Goal: Task Accomplishment & Management: Complete application form

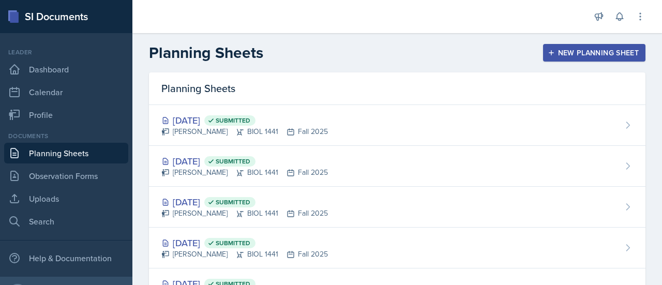
click at [547, 55] on icon "button" at bounding box center [550, 52] width 7 height 7
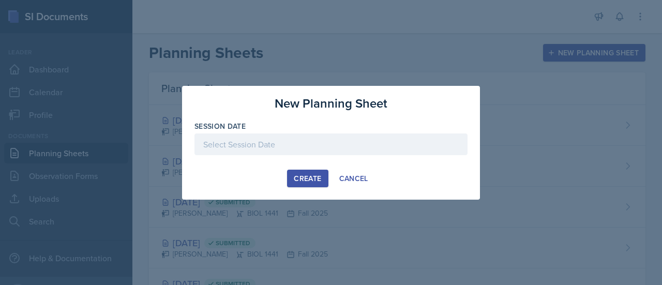
click at [271, 144] on div at bounding box center [330, 144] width 273 height 22
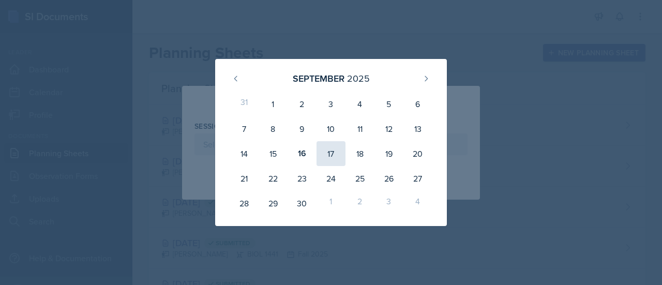
click at [336, 159] on div "17" at bounding box center [330, 153] width 29 height 25
type input "[DATE]"
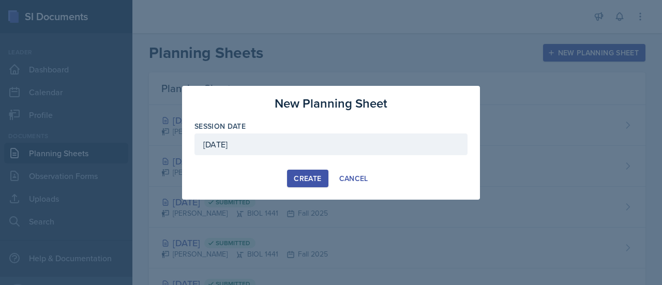
click at [315, 174] on div "Create" at bounding box center [307, 178] width 27 height 8
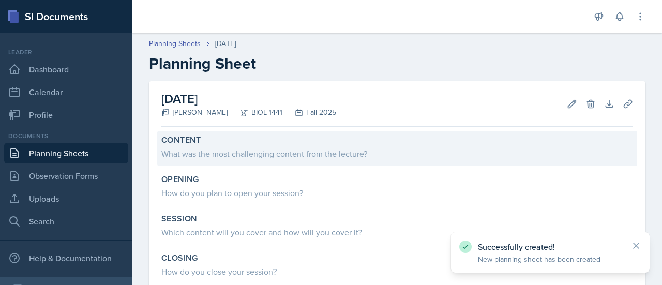
click at [369, 148] on div "What was the most challenging content from the lecture?" at bounding box center [396, 153] width 471 height 12
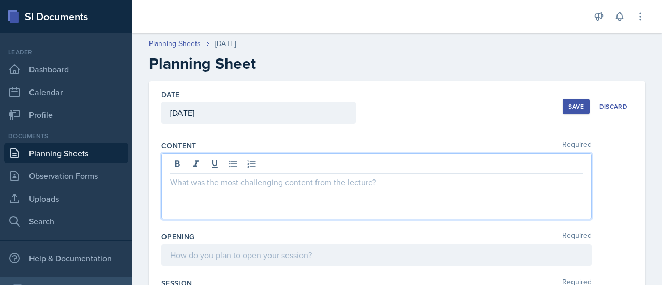
click at [251, 167] on div at bounding box center [376, 186] width 430 height 66
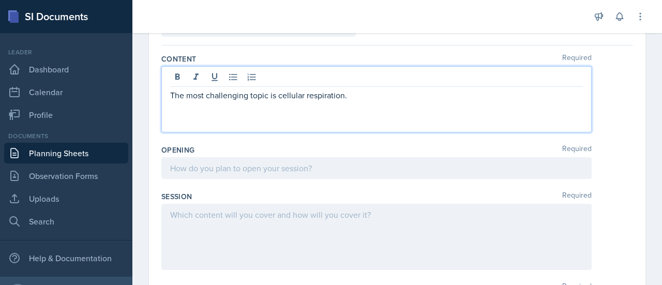
scroll to position [104, 0]
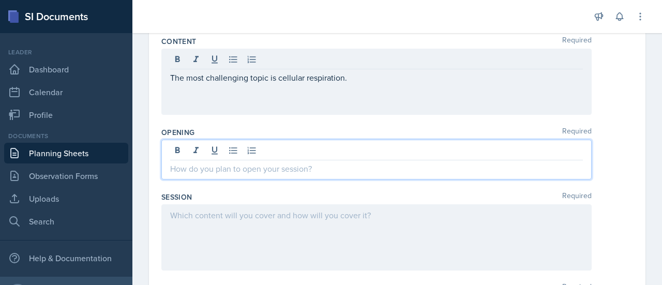
click at [294, 163] on p at bounding box center [376, 168] width 412 height 12
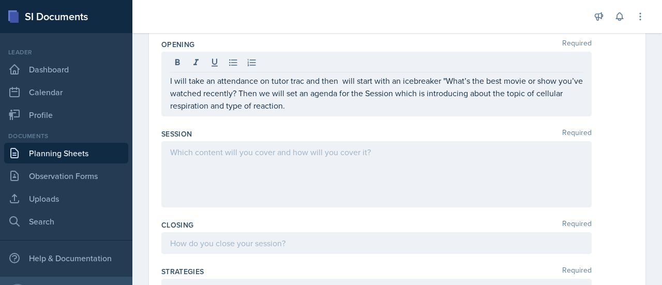
click at [251, 174] on div at bounding box center [376, 174] width 430 height 66
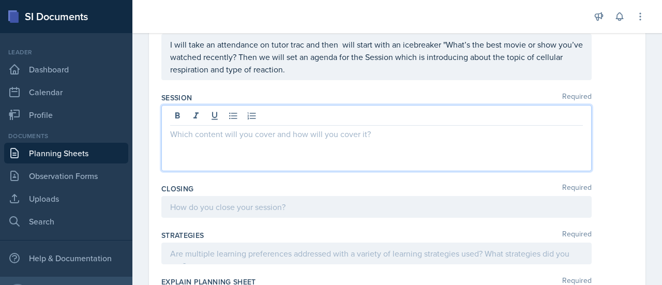
scroll to position [228, 0]
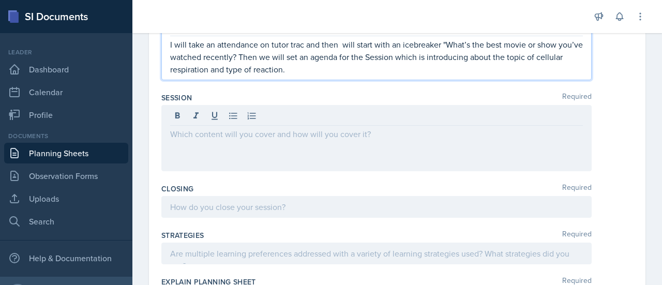
click at [273, 73] on p "I will take an attendance on tutor trac and then will start with an icebreaker …" at bounding box center [376, 56] width 412 height 37
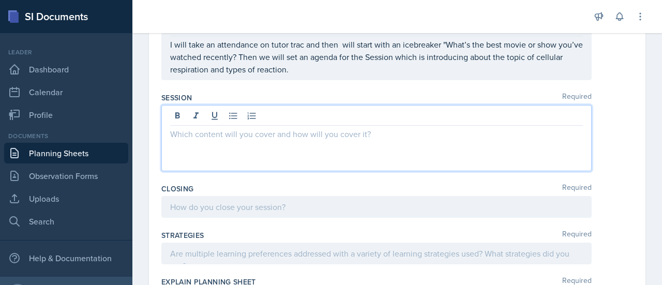
click at [259, 110] on div at bounding box center [376, 138] width 430 height 66
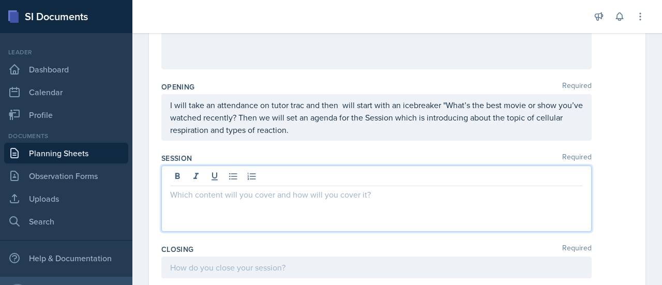
scroll to position [0, 0]
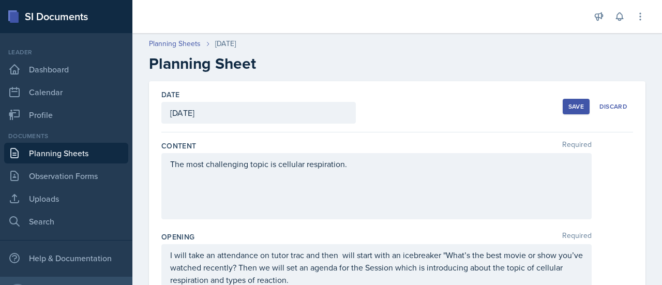
click at [569, 106] on div "Save" at bounding box center [576, 106] width 16 height 8
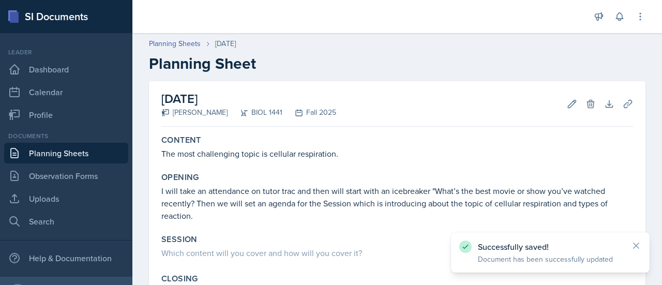
click at [43, 150] on link "Planning Sheets" at bounding box center [66, 153] width 124 height 21
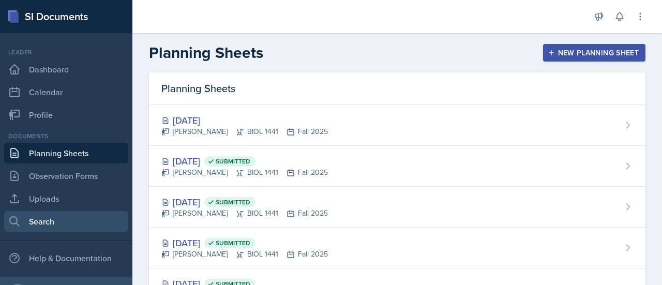
click at [60, 218] on link "Search" at bounding box center [66, 221] width 124 height 21
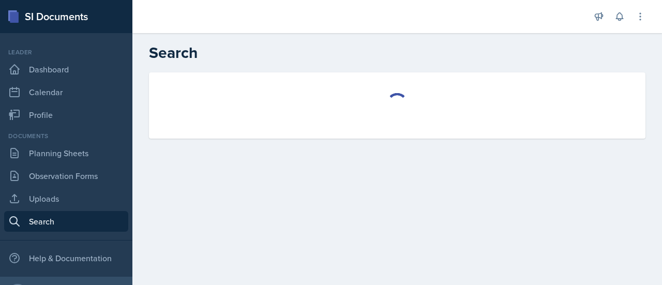
select select "all"
select select "1"
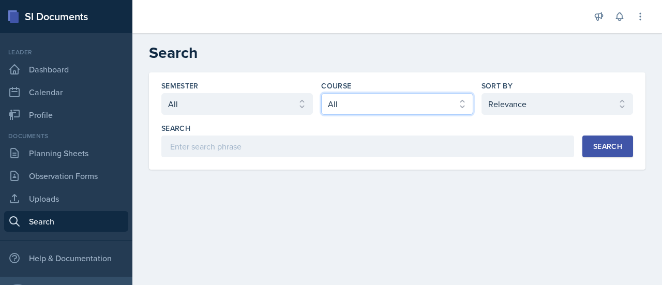
click at [401, 105] on select "Select course All ASTR 1345 BIOL 1345 BIOL 1441 BIOL 1442 BIOL 2300 BIOL 2444 B…" at bounding box center [396, 104] width 151 height 22
select select "2e263679-d834-47af-91bc-e3d071885f84"
click at [321, 93] on select "Select course All ASTR 1345 BIOL 1345 BIOL 1441 BIOL 1442 BIOL 2300 BIOL 2444 B…" at bounding box center [396, 104] width 151 height 22
click at [598, 142] on div "Search" at bounding box center [607, 146] width 29 height 8
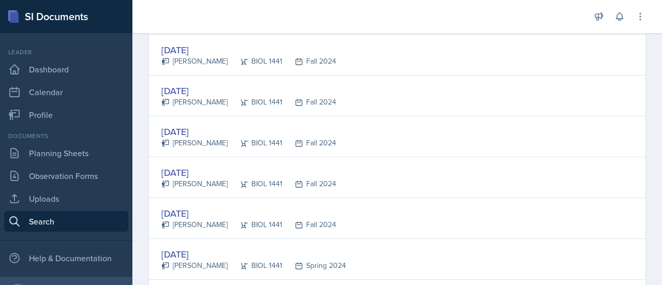
scroll to position [1887, 0]
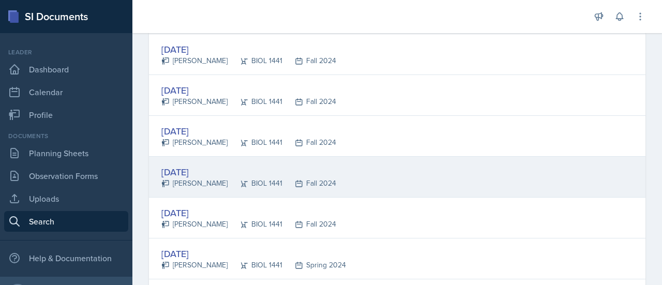
click at [203, 165] on div "[DATE]" at bounding box center [248, 172] width 175 height 14
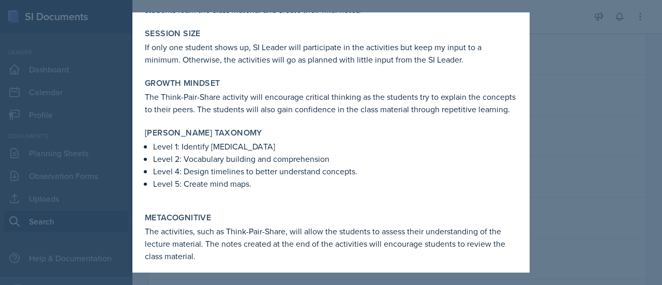
scroll to position [622, 0]
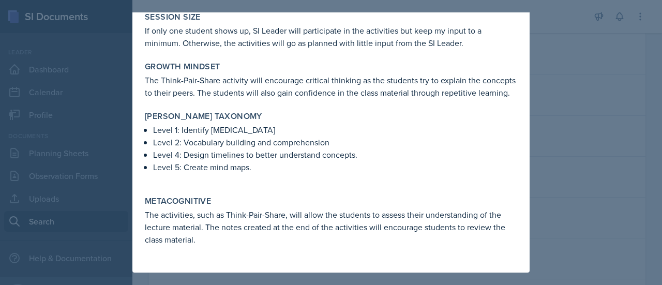
click at [574, 66] on div at bounding box center [331, 142] width 662 height 285
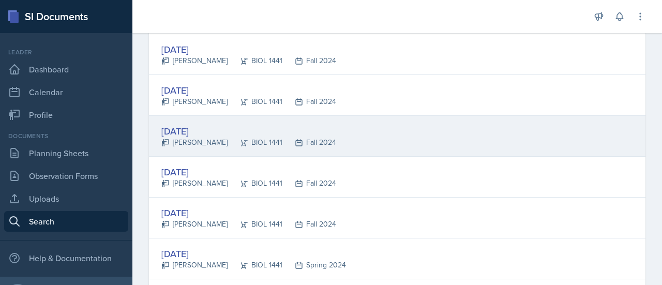
scroll to position [1839, 0]
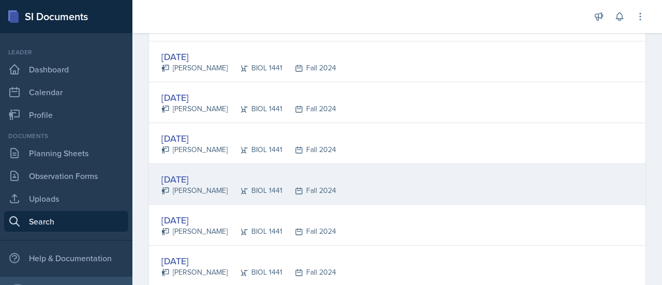
click at [181, 172] on div "[DATE]" at bounding box center [248, 179] width 175 height 14
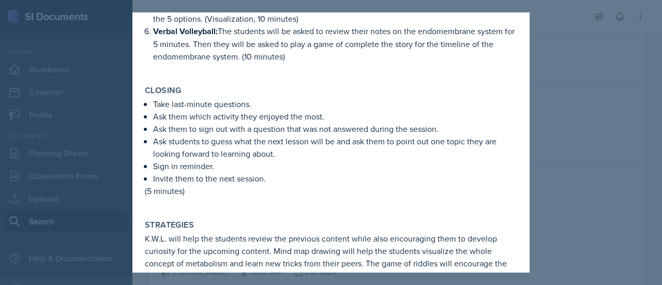
scroll to position [0, 0]
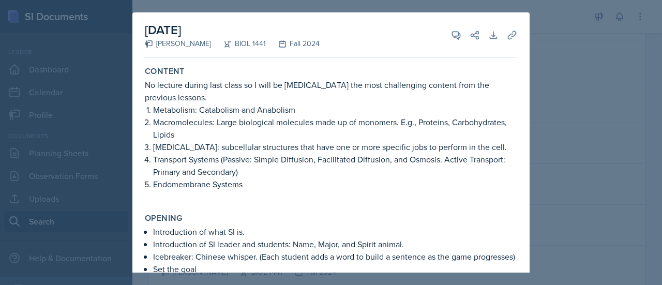
click at [577, 53] on div at bounding box center [331, 142] width 662 height 285
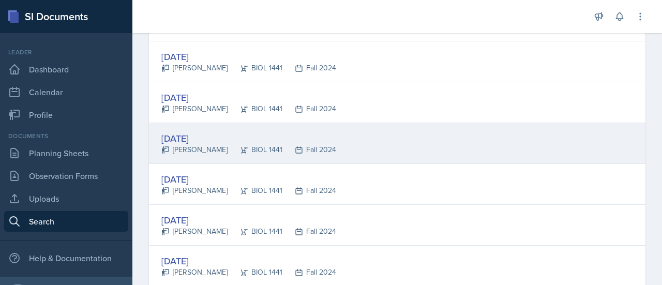
click at [199, 131] on div "[DATE]" at bounding box center [248, 138] width 175 height 14
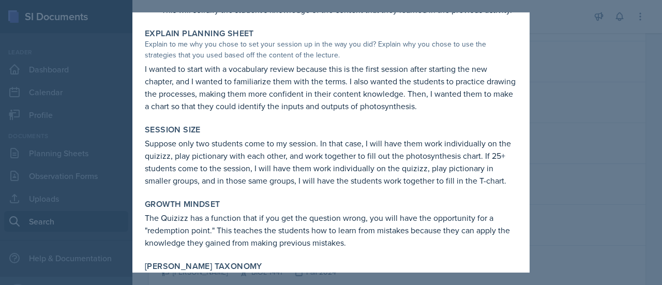
scroll to position [905, 0]
click at [531, 147] on div at bounding box center [331, 142] width 662 height 285
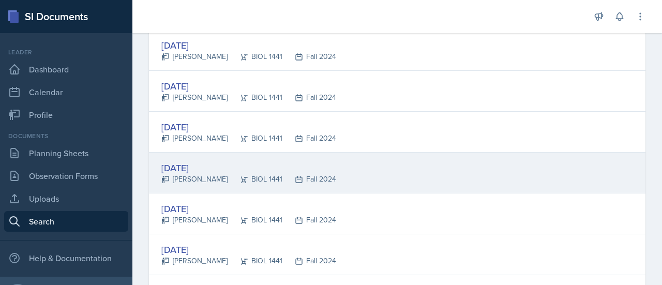
scroll to position [1646, 0]
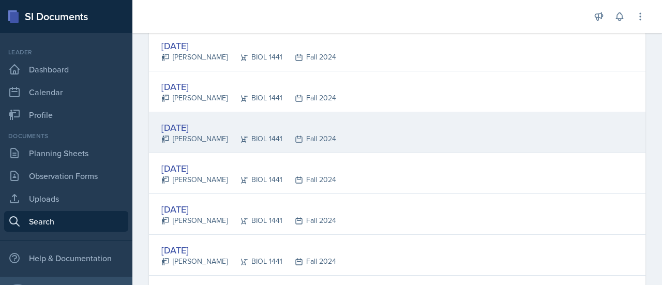
click at [213, 120] on div "[DATE]" at bounding box center [248, 127] width 175 height 14
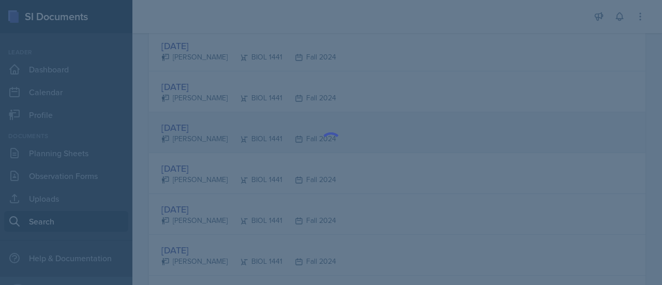
scroll to position [0, 0]
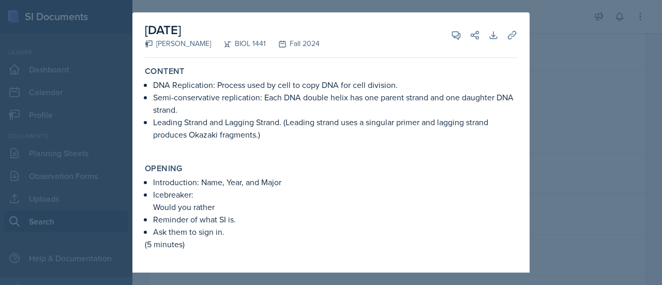
click at [548, 22] on div at bounding box center [331, 142] width 662 height 285
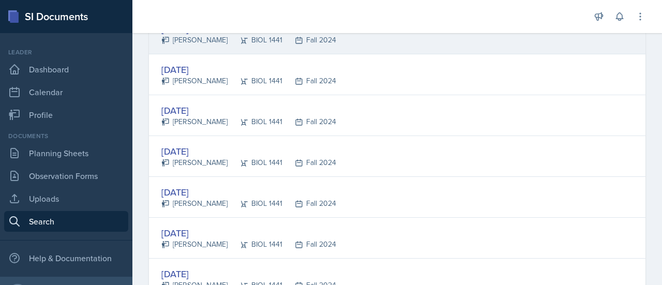
scroll to position [1746, 0]
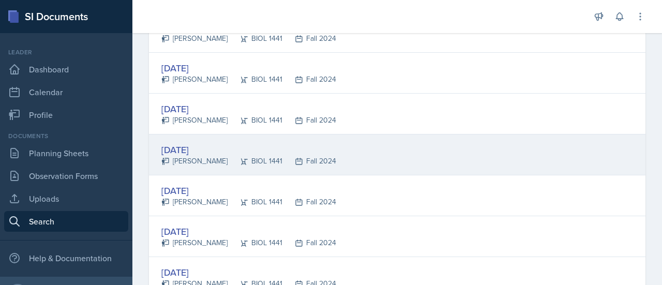
click at [193, 143] on div "[DATE]" at bounding box center [248, 150] width 175 height 14
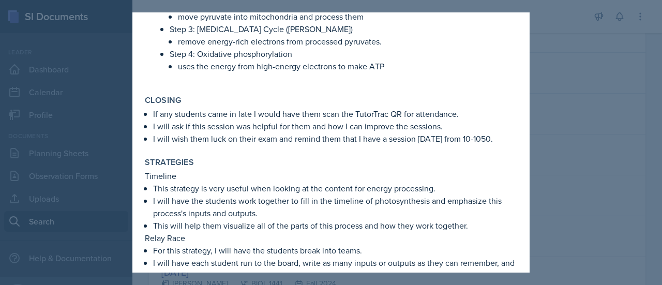
scroll to position [777, 0]
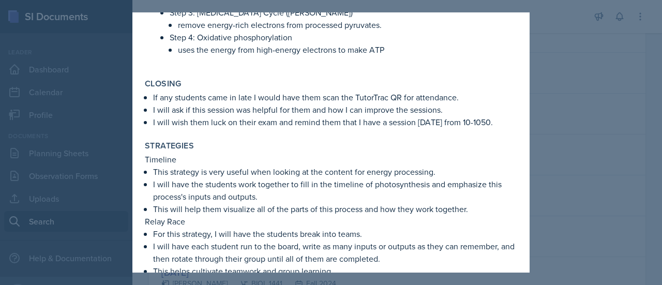
click at [553, 159] on div at bounding box center [331, 142] width 662 height 285
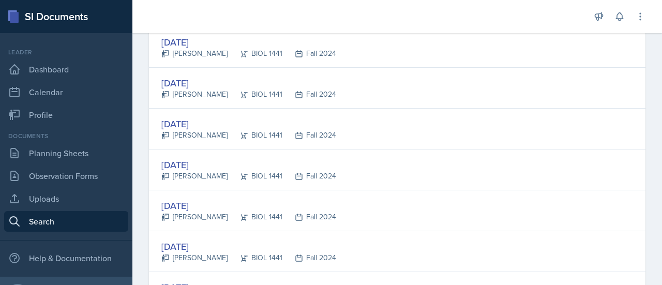
scroll to position [1853, 0]
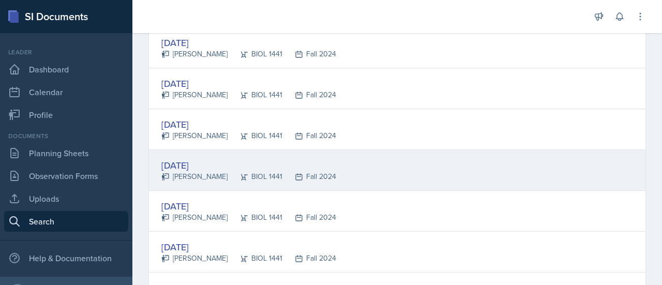
click at [203, 158] on div "[DATE]" at bounding box center [248, 165] width 175 height 14
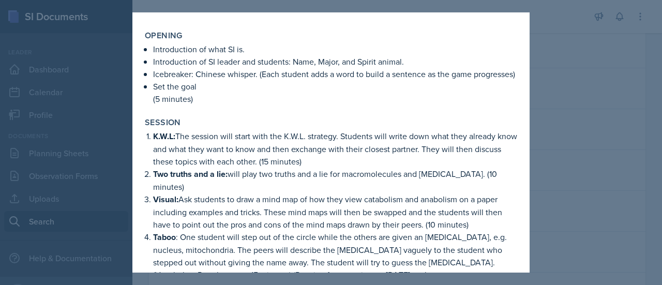
scroll to position [180, 0]
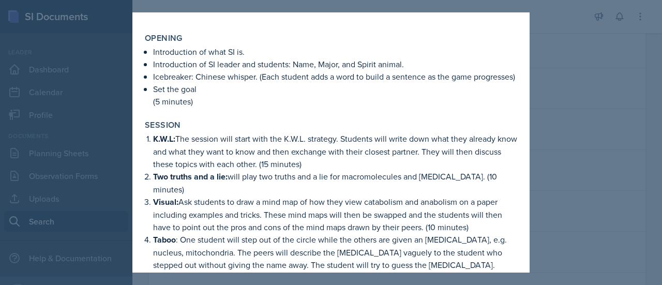
click at [548, 90] on div at bounding box center [331, 142] width 662 height 285
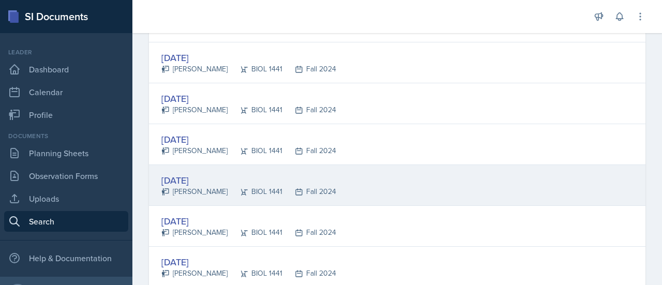
scroll to position [1838, 0]
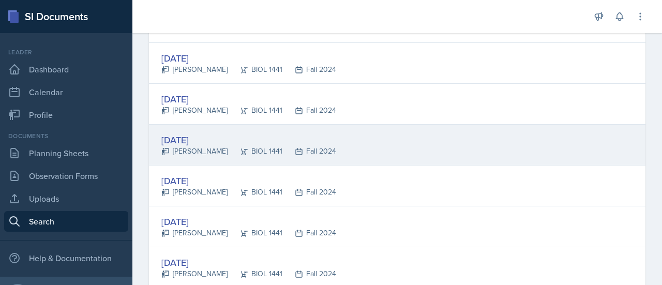
click at [204, 133] on div "[DATE]" at bounding box center [248, 140] width 175 height 14
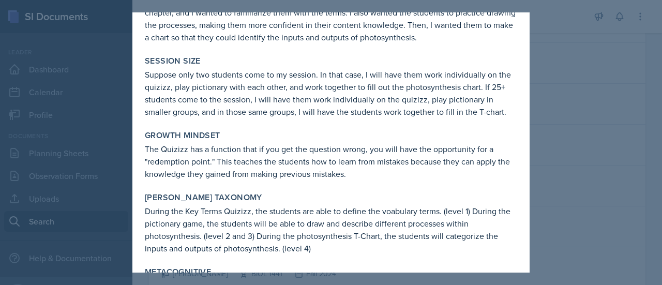
scroll to position [1033, 0]
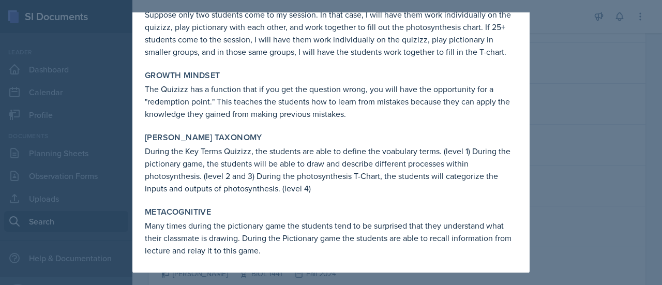
click at [573, 191] on div at bounding box center [331, 142] width 662 height 285
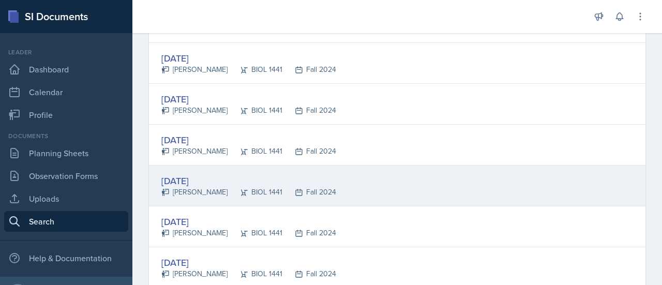
scroll to position [2018, 0]
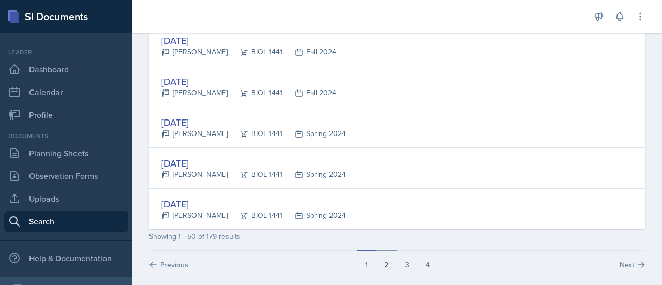
click at [385, 250] on button "2" at bounding box center [386, 260] width 21 height 20
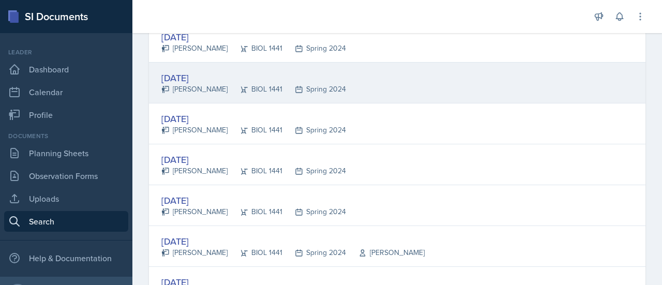
scroll to position [164, 0]
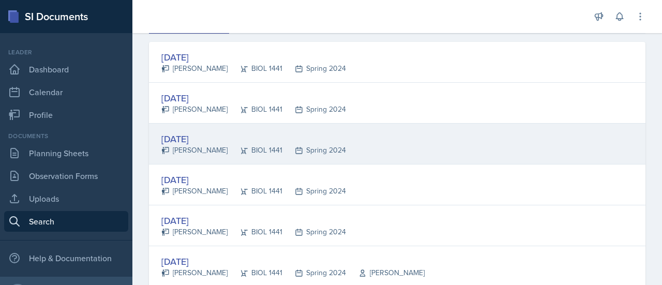
click at [209, 140] on div "[DATE]" at bounding box center [253, 139] width 185 height 14
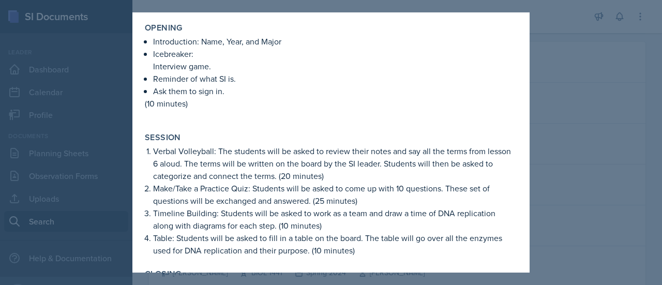
scroll to position [0, 0]
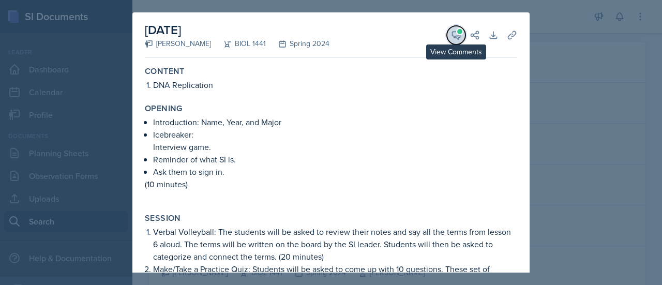
click at [451, 37] on icon at bounding box center [456, 35] width 10 height 10
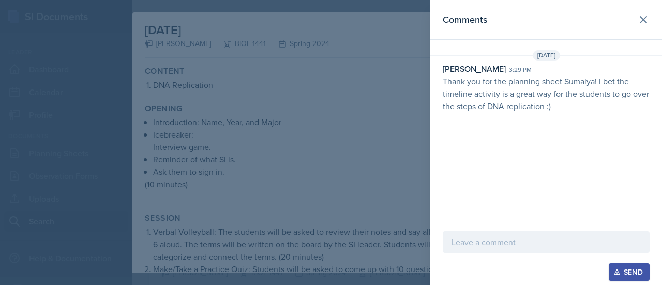
click at [404, 119] on div at bounding box center [331, 142] width 662 height 285
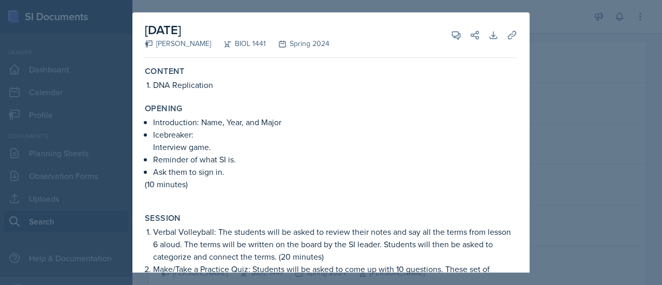
click at [562, 49] on div at bounding box center [331, 142] width 662 height 285
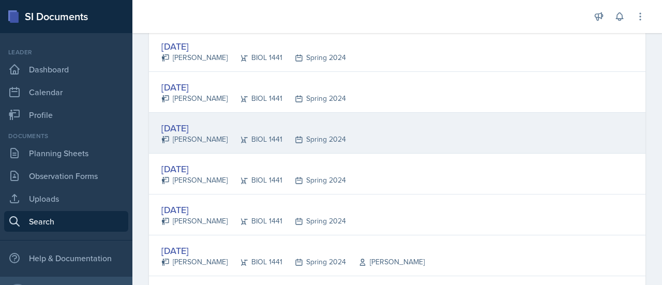
scroll to position [176, 0]
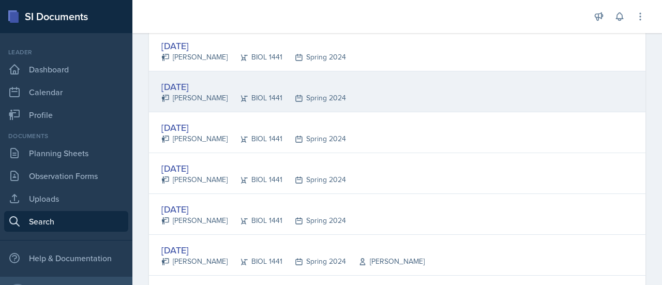
click at [203, 81] on div "[DATE]" at bounding box center [253, 87] width 185 height 14
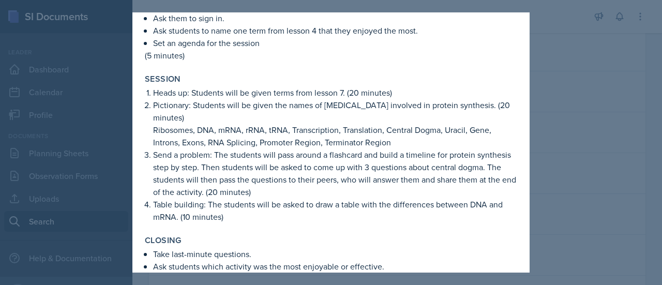
scroll to position [154, 0]
click at [552, 155] on div at bounding box center [331, 142] width 662 height 285
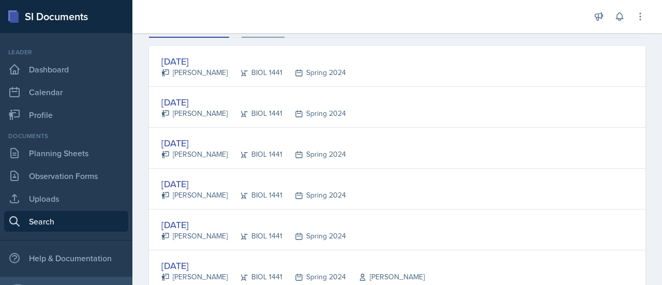
scroll to position [273, 0]
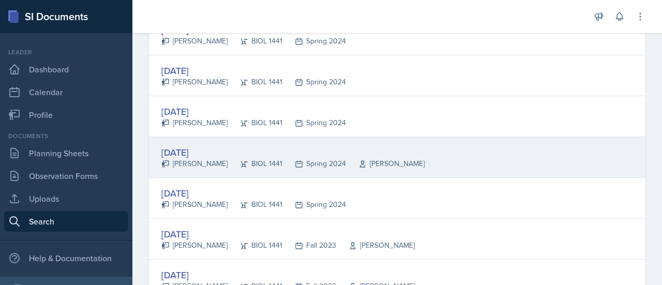
click at [207, 148] on div "[DATE]" at bounding box center [292, 152] width 263 height 14
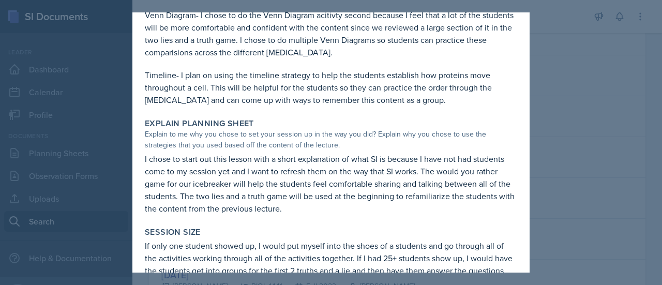
scroll to position [692, 0]
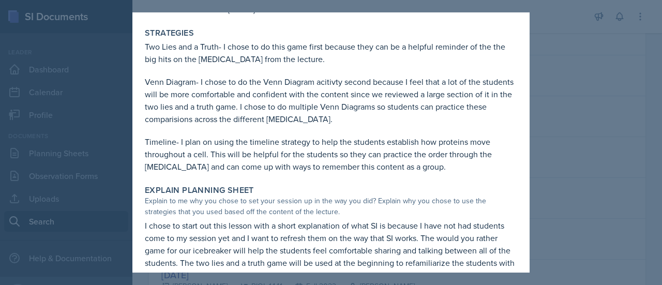
click at [573, 146] on div at bounding box center [331, 142] width 662 height 285
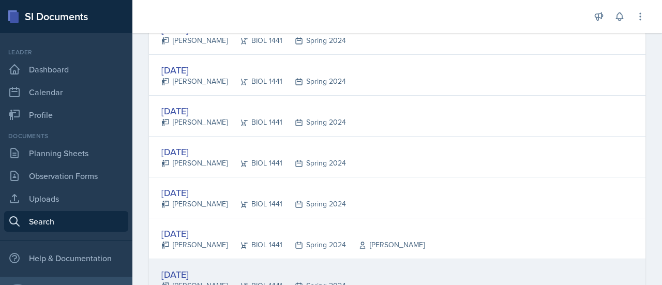
scroll to position [191, 0]
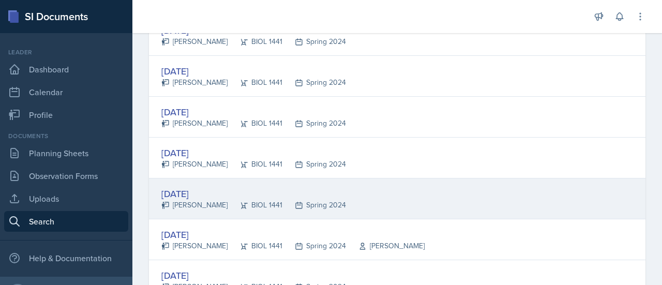
click at [208, 192] on div "[DATE]" at bounding box center [253, 194] width 185 height 14
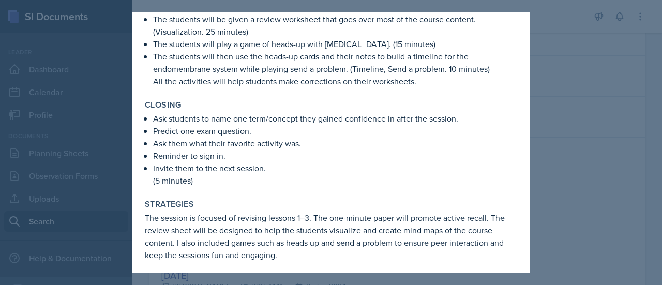
scroll to position [339, 0]
click at [584, 143] on div at bounding box center [331, 142] width 662 height 285
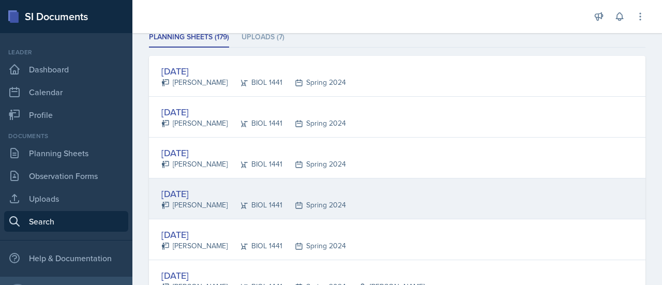
scroll to position [150, 0]
click at [203, 191] on div "[DATE]" at bounding box center [253, 194] width 185 height 14
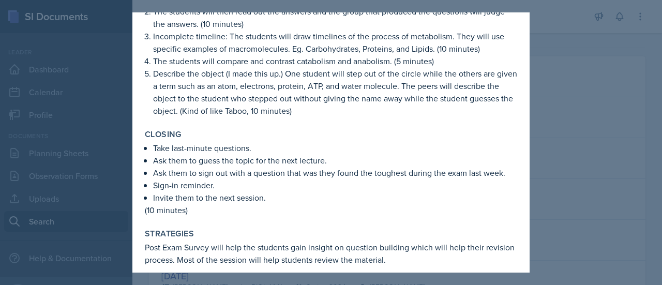
scroll to position [272, 0]
click at [573, 177] on div at bounding box center [331, 142] width 662 height 285
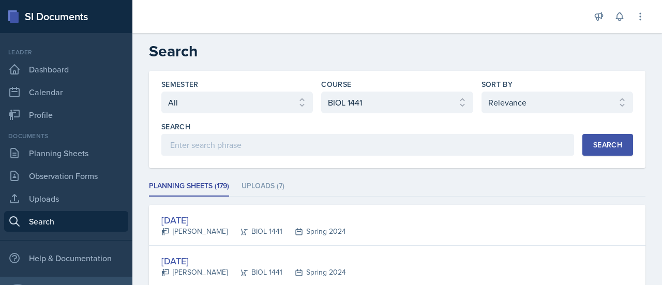
scroll to position [0, 0]
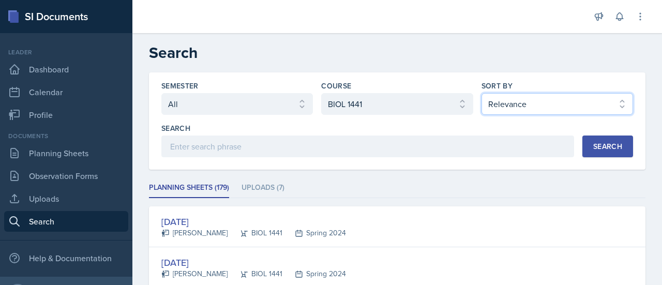
click at [564, 101] on select "Select sort by Relevance Document Date (Asc) Document Date (Desc)" at bounding box center [556, 104] width 151 height 22
select select "2"
click at [481, 93] on select "Select sort by Relevance Document Date (Asc) Document Date (Desc)" at bounding box center [556, 104] width 151 height 22
click at [565, 100] on select "Select sort by Relevance Document Date (Asc) Document Date (Desc)" at bounding box center [556, 104] width 151 height 22
click at [481, 93] on select "Select sort by Relevance Document Date (Asc) Document Date (Desc)" at bounding box center [556, 104] width 151 height 22
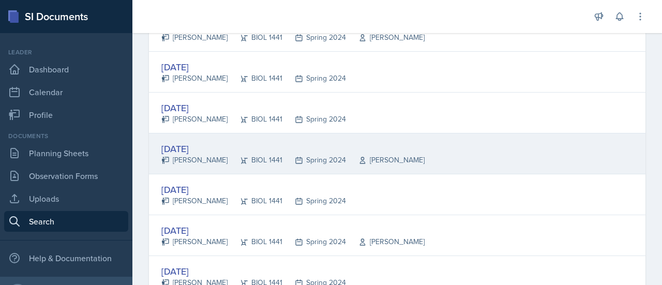
scroll to position [1503, 0]
click at [201, 141] on div "[DATE]" at bounding box center [292, 148] width 263 height 14
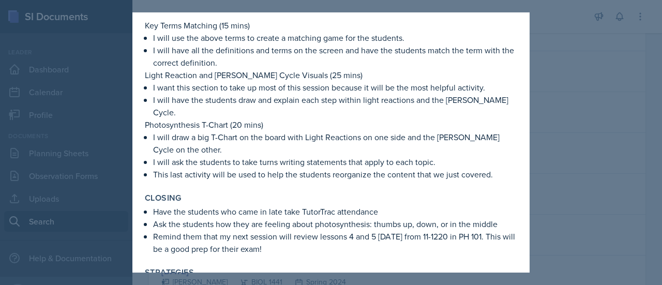
scroll to position [477, 0]
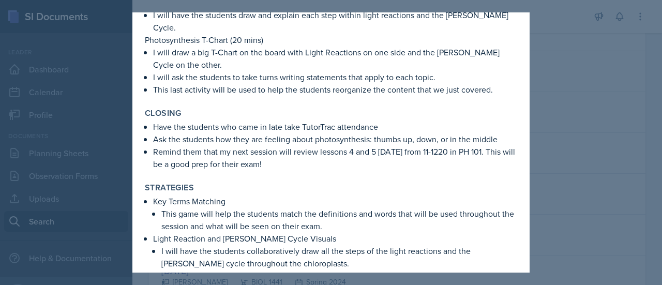
click at [604, 144] on div at bounding box center [331, 142] width 662 height 285
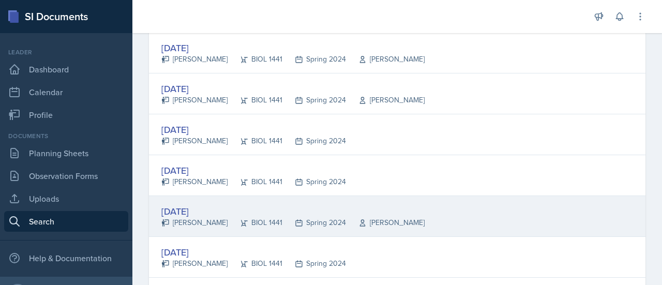
scroll to position [1436, 0]
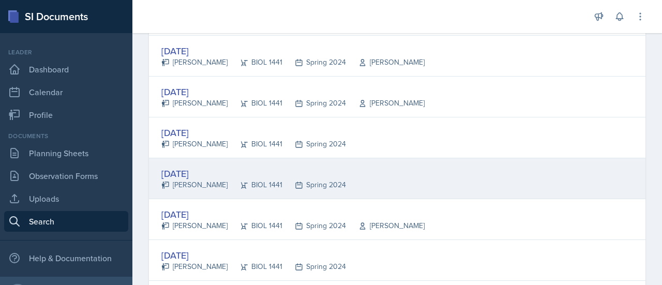
click at [202, 166] on div "[DATE]" at bounding box center [253, 173] width 185 height 14
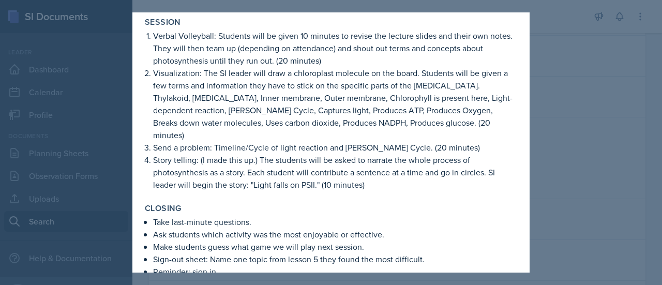
scroll to position [261, 0]
click at [595, 144] on div at bounding box center [331, 142] width 662 height 285
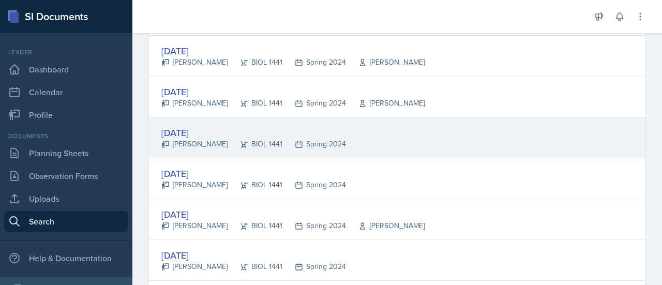
click at [218, 128] on div "[DATE]" at bounding box center [253, 133] width 185 height 14
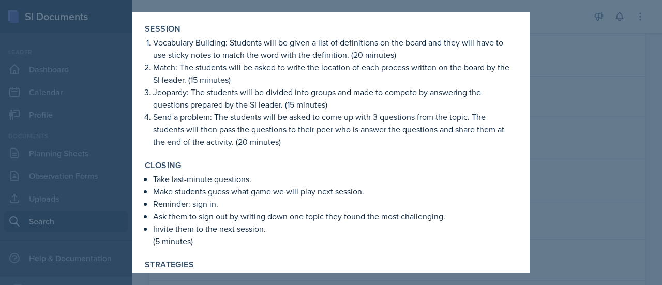
scroll to position [203, 0]
click at [570, 190] on div at bounding box center [331, 142] width 662 height 285
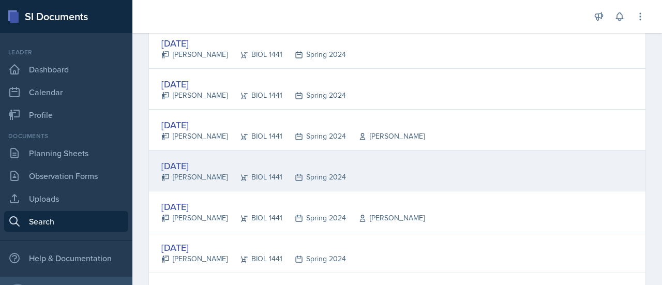
scroll to position [1526, 0]
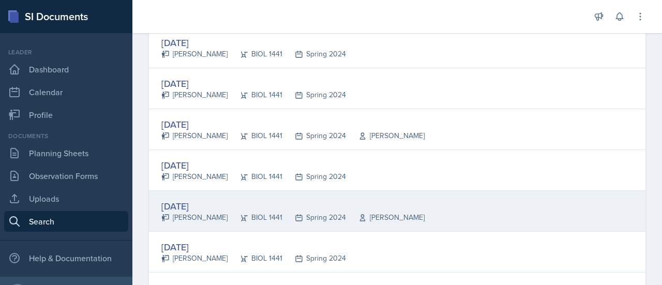
click at [204, 199] on div "[DATE]" at bounding box center [292, 206] width 263 height 14
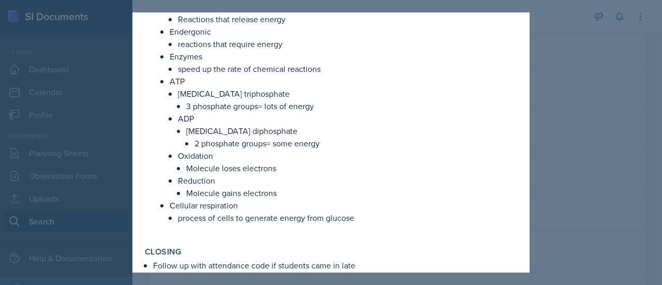
scroll to position [472, 0]
click at [547, 157] on div at bounding box center [331, 142] width 662 height 285
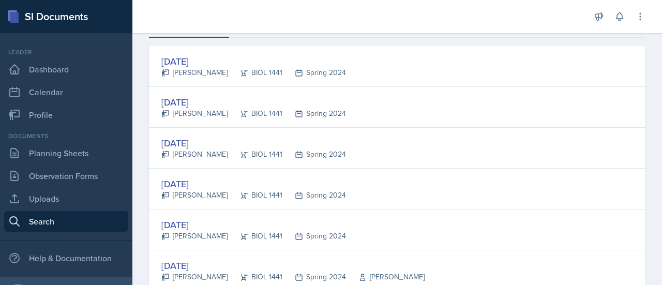
scroll to position [0, 0]
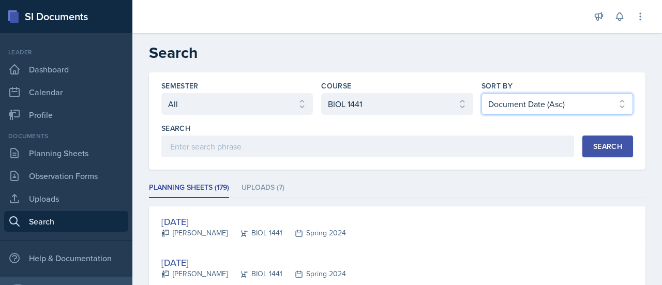
click at [549, 105] on select "Select sort by Relevance Document Date (Asc) Document Date (Desc)" at bounding box center [556, 104] width 151 height 22
click at [481, 93] on select "Select sort by Relevance Document Date (Asc) Document Date (Desc)" at bounding box center [556, 104] width 151 height 22
click at [602, 144] on div "Search" at bounding box center [607, 146] width 29 height 8
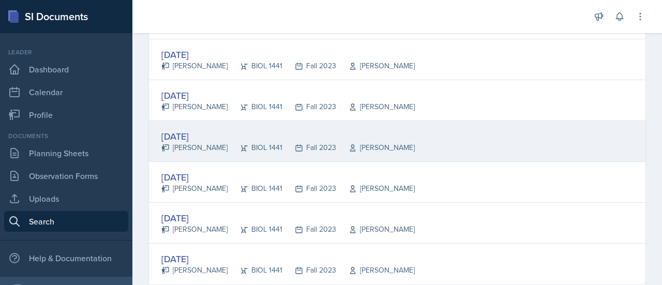
scroll to position [250, 0]
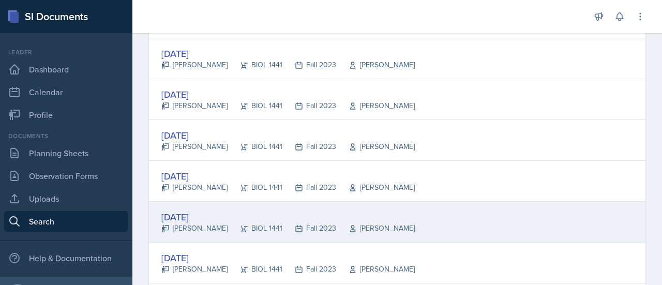
click at [197, 210] on div "[DATE]" at bounding box center [287, 217] width 253 height 14
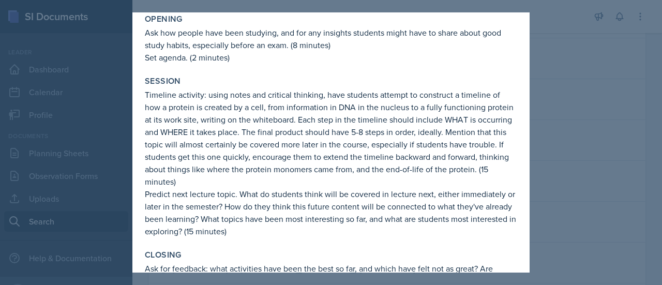
scroll to position [108, 0]
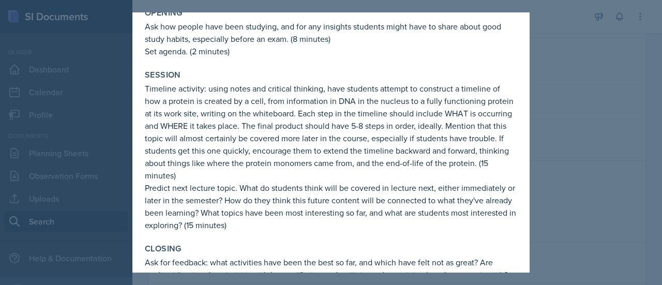
click at [573, 130] on div at bounding box center [331, 142] width 662 height 285
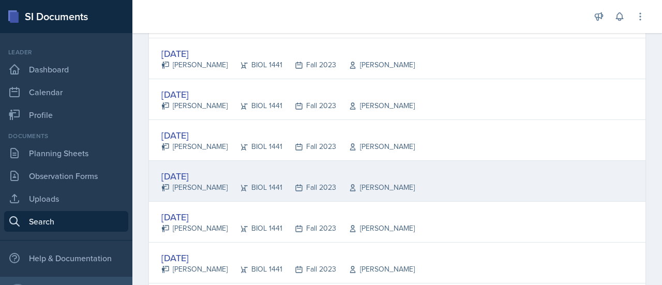
click at [195, 171] on div "[DATE]" at bounding box center [287, 176] width 253 height 14
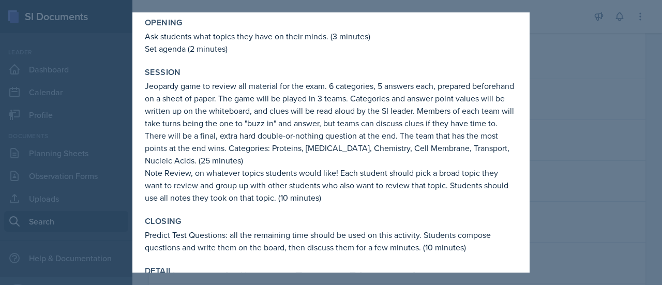
scroll to position [124, 0]
click at [561, 116] on div at bounding box center [331, 142] width 662 height 285
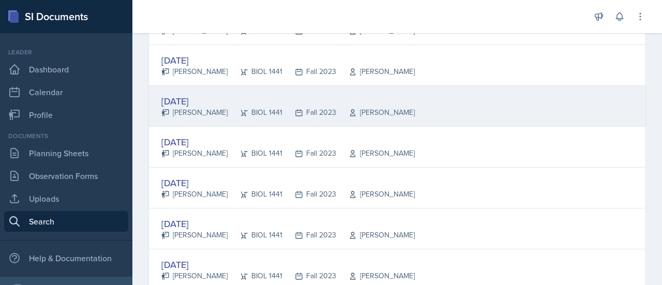
scroll to position [325, 0]
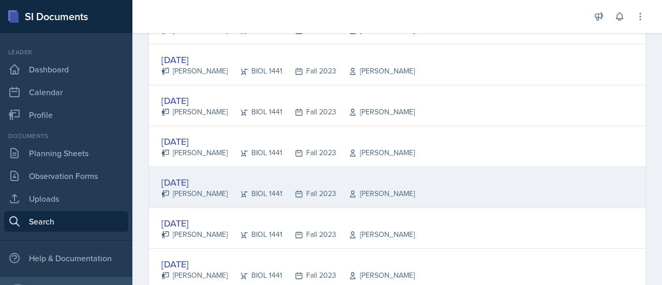
click at [209, 178] on div "[DATE]" at bounding box center [287, 182] width 253 height 14
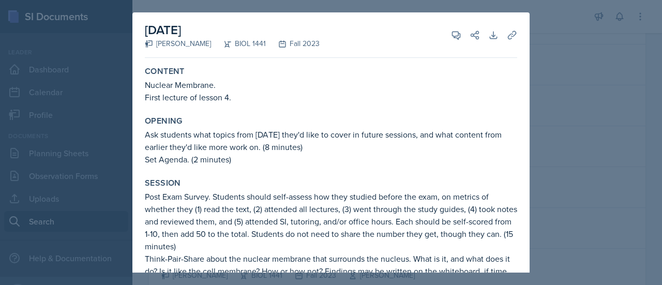
scroll to position [121, 0]
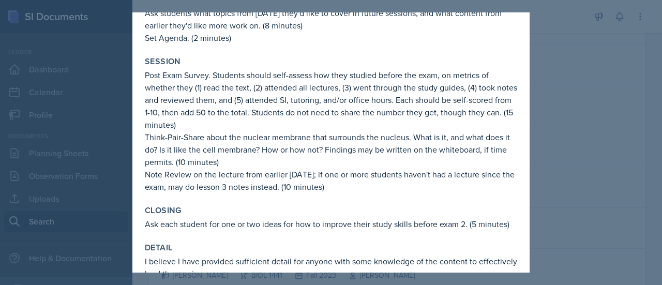
click at [551, 136] on div at bounding box center [331, 142] width 662 height 285
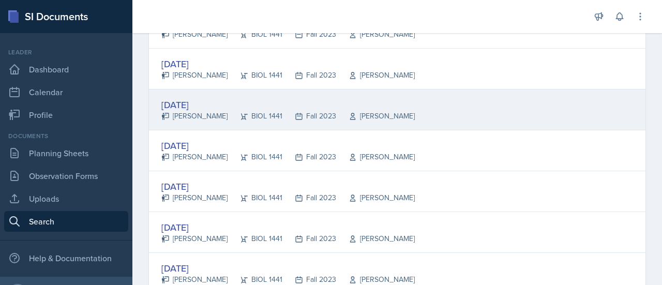
scroll to position [408, 0]
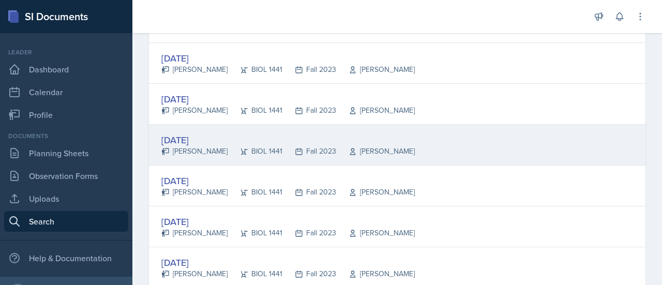
click at [212, 139] on div "[DATE]" at bounding box center [287, 140] width 253 height 14
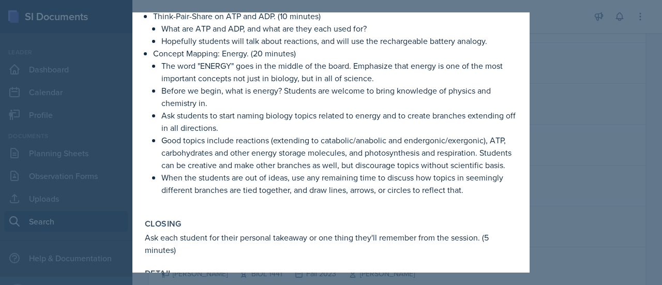
scroll to position [265, 0]
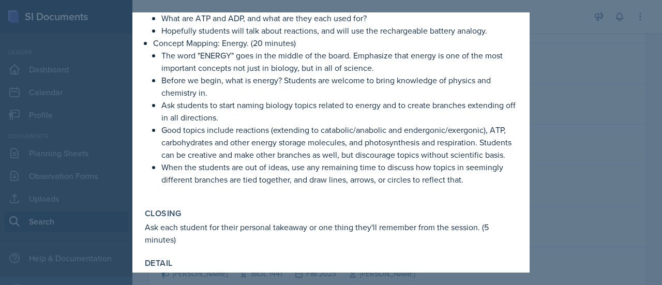
click at [553, 182] on div at bounding box center [331, 142] width 662 height 285
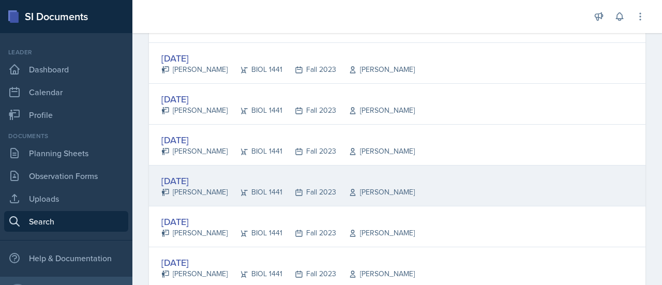
click at [212, 180] on div "[DATE]" at bounding box center [287, 181] width 253 height 14
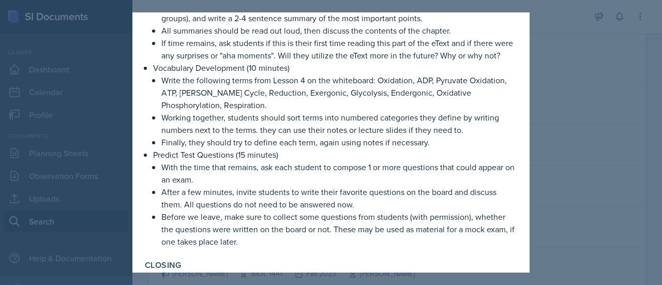
scroll to position [228, 0]
click at [577, 152] on div at bounding box center [331, 142] width 662 height 285
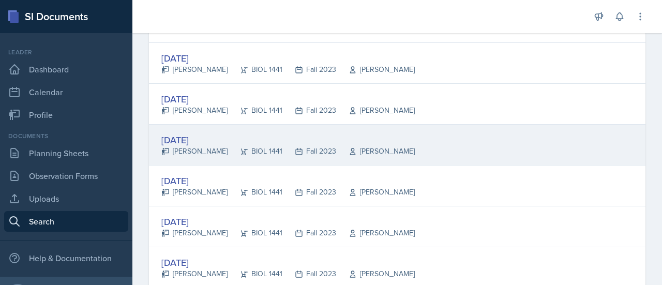
click at [206, 138] on div "[DATE]" at bounding box center [287, 140] width 253 height 14
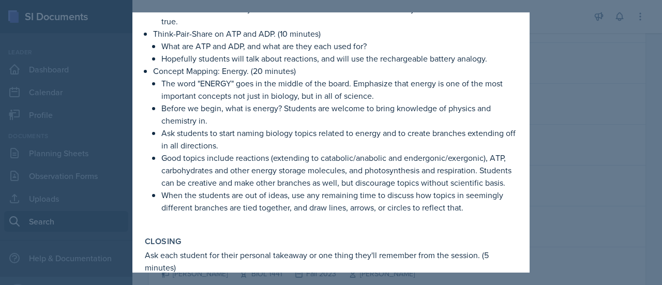
scroll to position [238, 0]
click at [576, 99] on div at bounding box center [331, 142] width 662 height 285
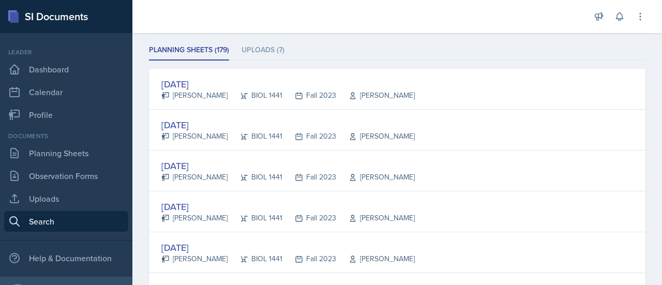
scroll to position [110, 0]
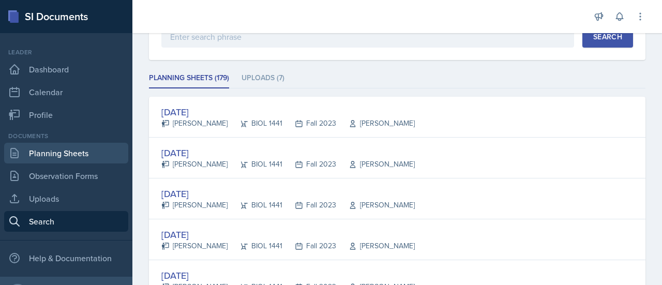
click at [85, 157] on link "Planning Sheets" at bounding box center [66, 153] width 124 height 21
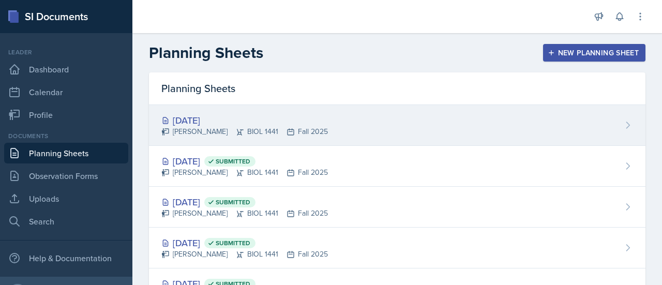
click at [216, 121] on div "[DATE]" at bounding box center [244, 120] width 166 height 14
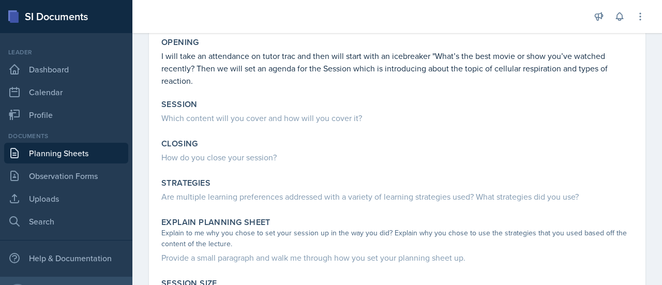
scroll to position [142, 0]
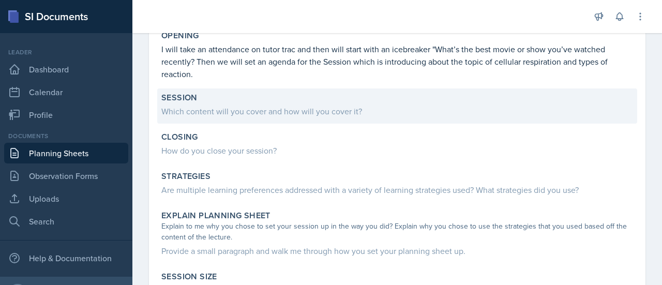
click at [269, 101] on div "Session" at bounding box center [396, 98] width 471 height 10
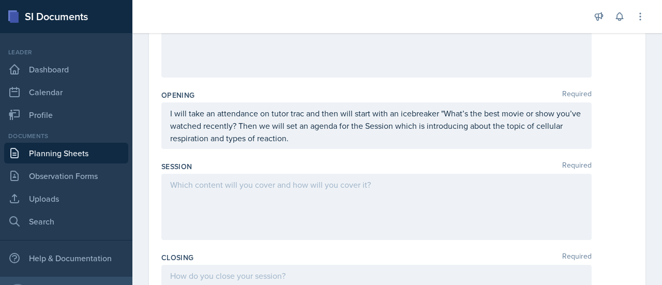
click at [270, 190] on div at bounding box center [376, 207] width 430 height 66
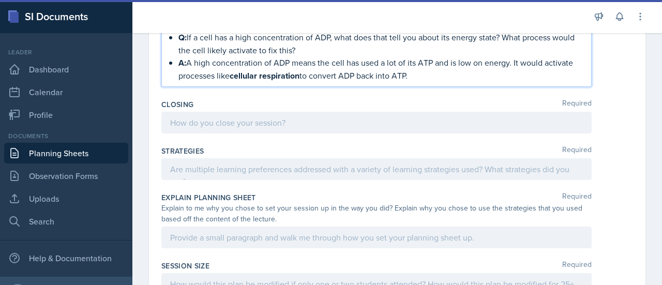
scroll to position [536, 0]
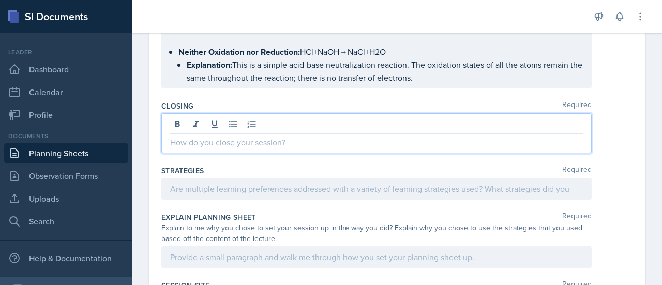
click at [236, 140] on p at bounding box center [376, 142] width 412 height 12
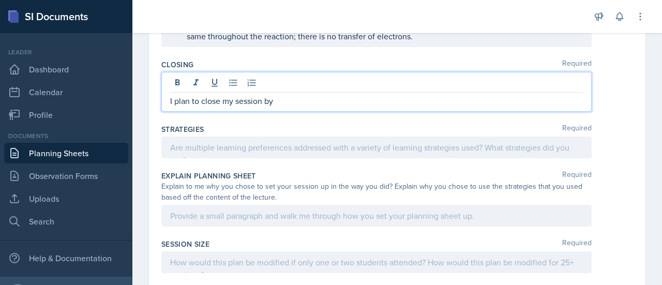
scroll to position [863, 0]
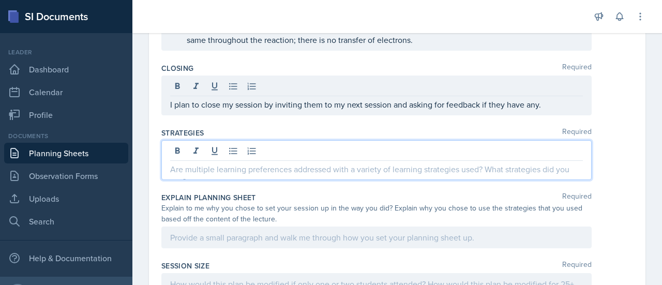
click at [249, 164] on p at bounding box center [376, 169] width 412 height 12
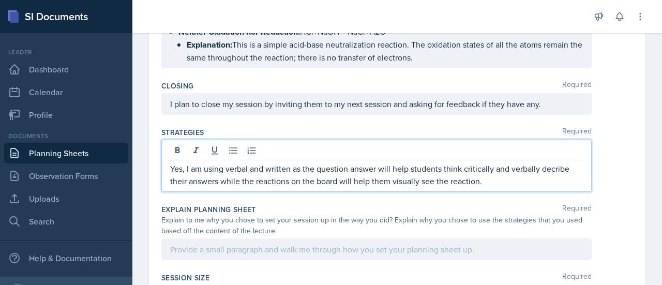
click at [552, 164] on p "Yes, I am using verbal and written as the question answer will help students th…" at bounding box center [376, 174] width 412 height 25
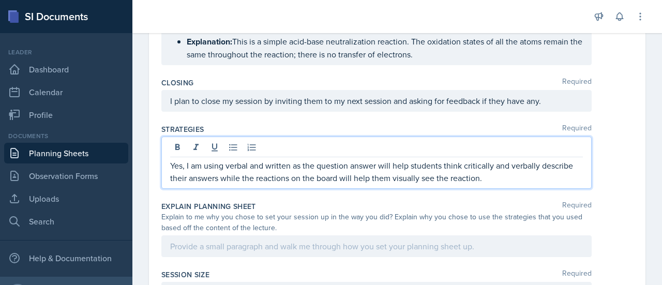
scroll to position [846, 0]
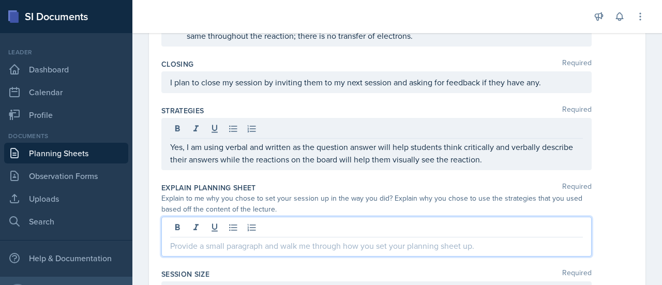
click at [261, 239] on p at bounding box center [376, 245] width 412 height 12
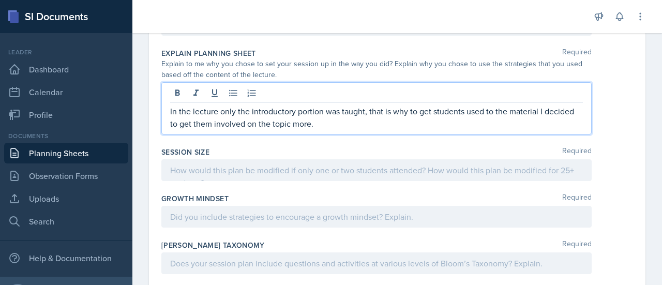
scroll to position [984, 0]
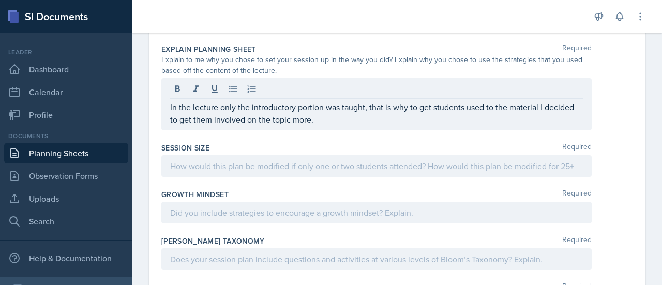
click at [263, 155] on div at bounding box center [376, 166] width 430 height 22
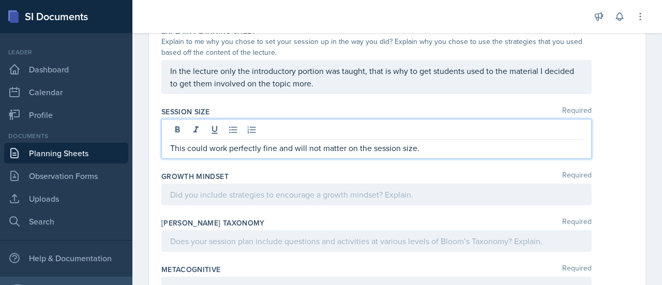
scroll to position [1048, 0]
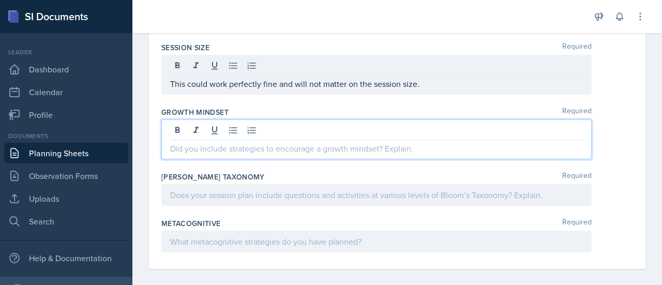
click at [265, 143] on p at bounding box center [376, 148] width 412 height 12
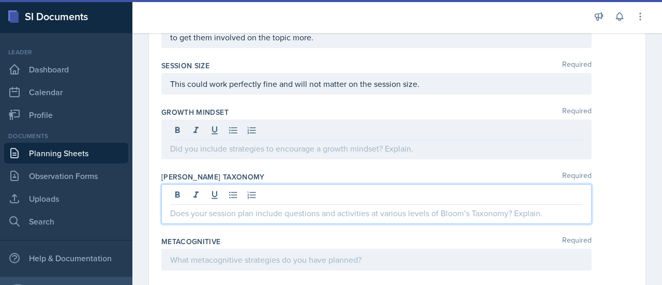
click at [288, 186] on div at bounding box center [376, 204] width 430 height 40
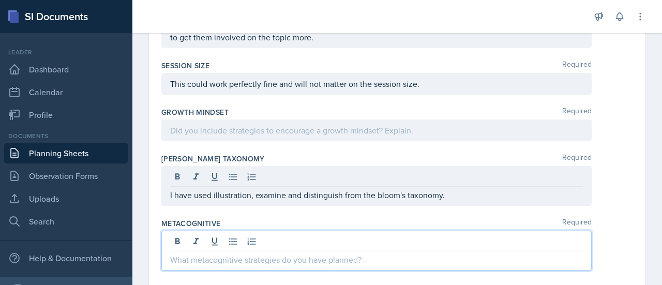
click at [228, 231] on div at bounding box center [376, 251] width 430 height 40
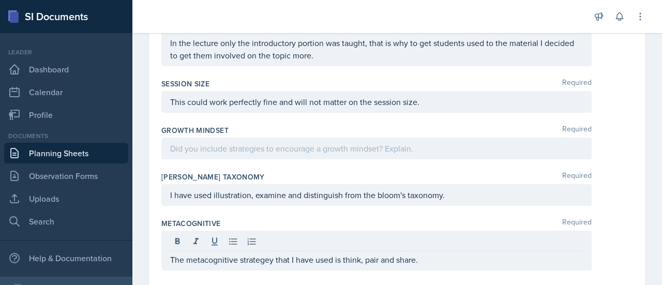
click at [233, 137] on div at bounding box center [376, 148] width 430 height 22
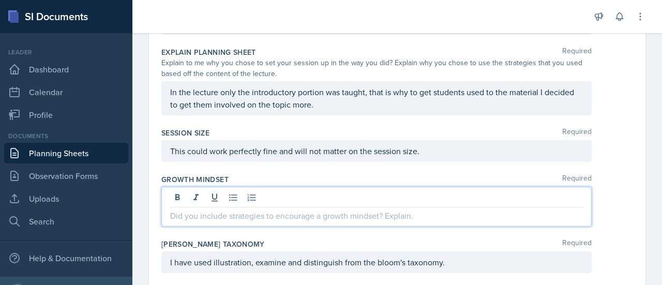
scroll to position [1048, 0]
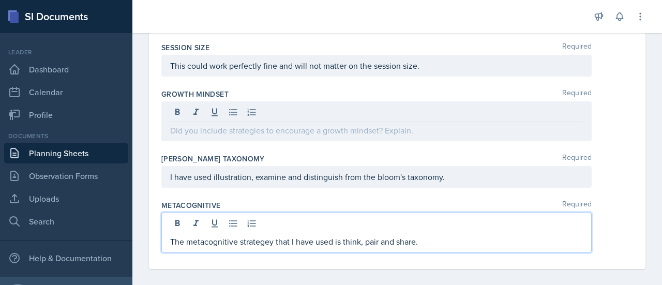
click at [265, 238] on p "The metacognitive strategey that I have used is think, pair and share." at bounding box center [376, 241] width 412 height 12
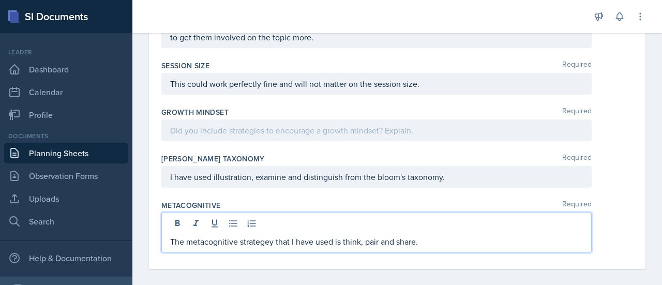
click at [267, 237] on p "The metacognitive strategey that I have used is think, pair and share." at bounding box center [376, 241] width 412 height 12
click at [239, 130] on div at bounding box center [376, 130] width 430 height 22
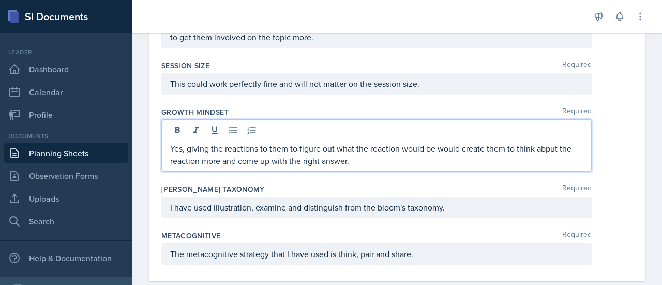
click at [549, 145] on p "Yes, giving the reactions to them to figure out what the reaction would be woul…" at bounding box center [376, 154] width 412 height 25
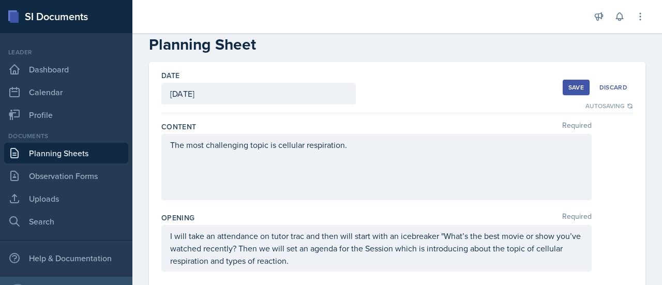
scroll to position [0, 0]
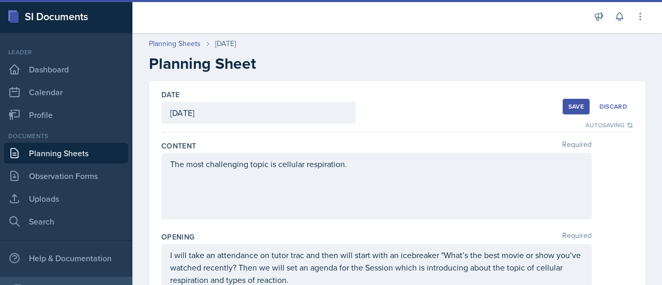
click at [568, 110] on div "Save" at bounding box center [576, 106] width 16 height 8
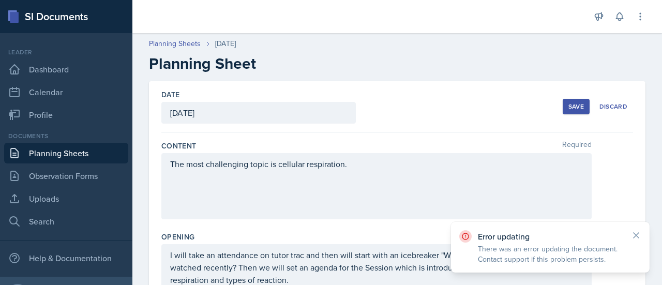
click at [568, 108] on div "Save" at bounding box center [576, 106] width 16 height 8
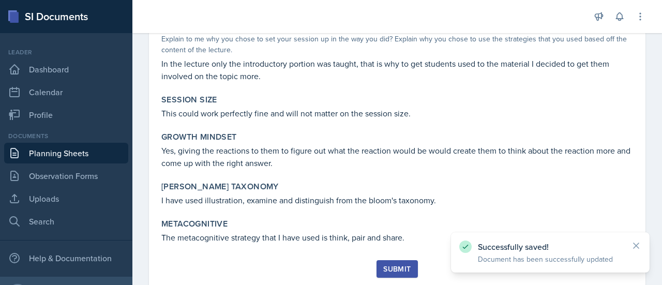
scroll to position [899, 0]
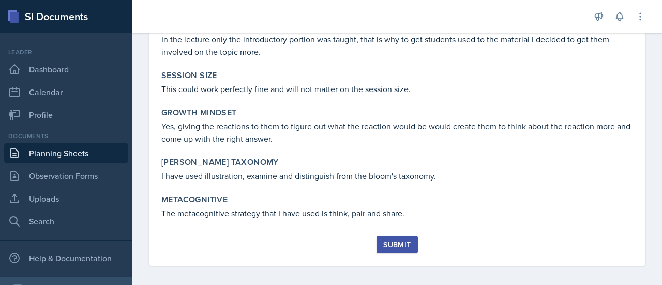
click at [390, 240] on div "Submit" at bounding box center [396, 244] width 27 height 8
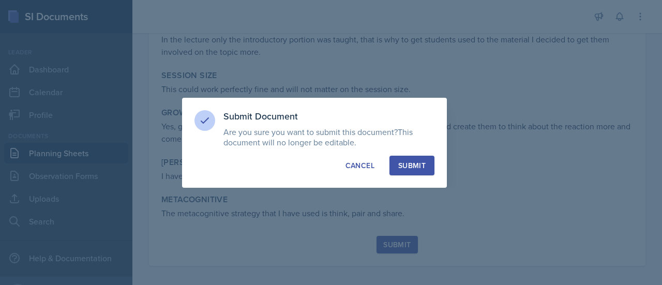
click at [410, 158] on button "Submit" at bounding box center [411, 166] width 45 height 20
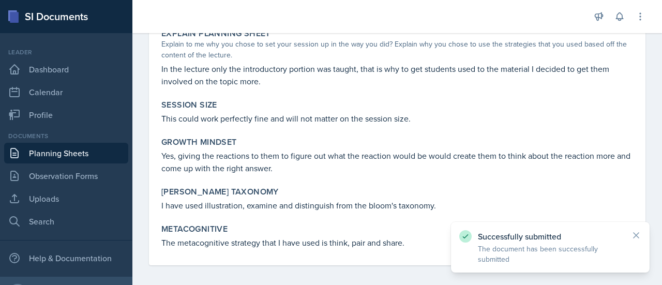
click at [79, 156] on link "Planning Sheets" at bounding box center [66, 153] width 124 height 21
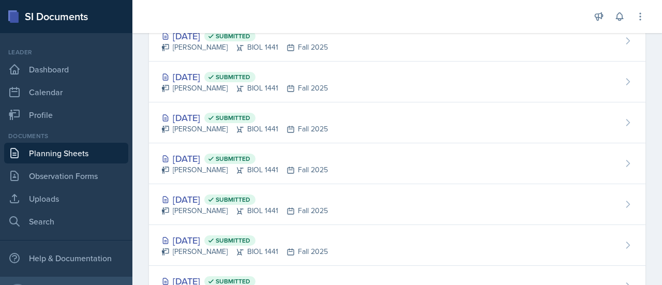
scroll to position [292, 0]
